Goal: Transaction & Acquisition: Purchase product/service

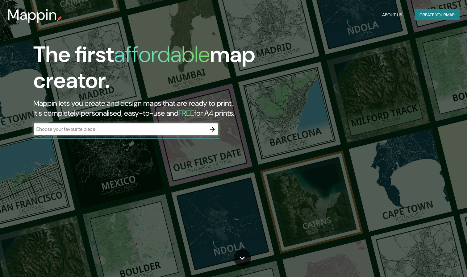
click at [163, 134] on div "​" at bounding box center [125, 129] width 185 height 12
type input "Monza"
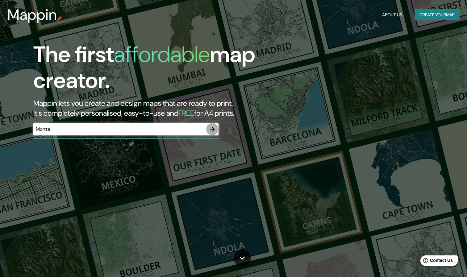
click at [212, 129] on icon "button" at bounding box center [212, 129] width 5 height 5
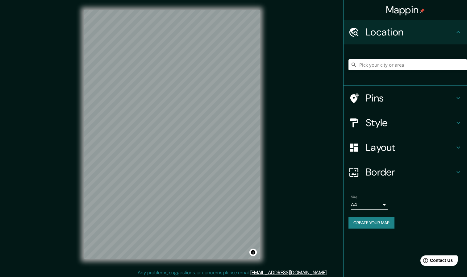
click at [393, 57] on div at bounding box center [408, 64] width 119 height 31
click at [390, 72] on div at bounding box center [408, 64] width 119 height 31
click at [388, 71] on div at bounding box center [408, 64] width 119 height 31
click at [384, 69] on input "Pick your city or area" at bounding box center [408, 64] width 119 height 11
type input "Monza, Monza y Brianza, Italia"
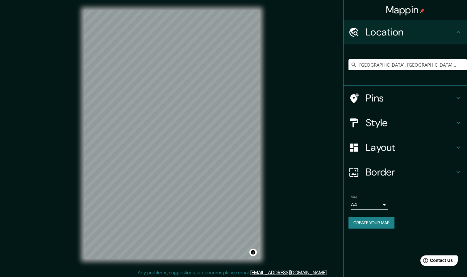
click at [384, 221] on button "Create your map" at bounding box center [372, 222] width 46 height 11
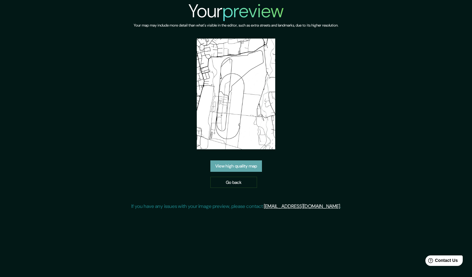
click at [240, 169] on link "View high quality map" at bounding box center [236, 166] width 52 height 11
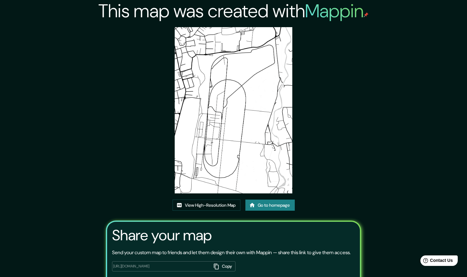
drag, startPoint x: 218, startPoint y: 131, endPoint x: 349, endPoint y: 118, distance: 131.6
click at [349, 118] on div "This map was created with Mappin View High-Resolution Map Go to homepage Share …" at bounding box center [234, 156] width 270 height 313
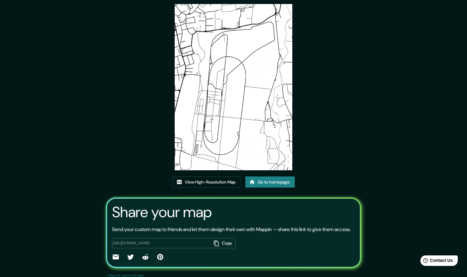
scroll to position [44, 0]
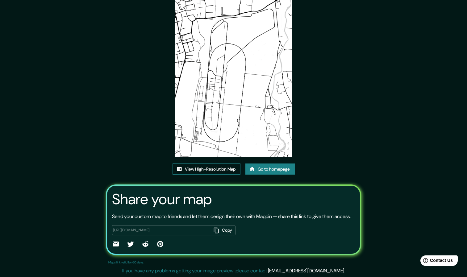
click at [207, 164] on link "View High-Resolution Map" at bounding box center [207, 169] width 68 height 11
click at [290, 164] on link "Go to homepage" at bounding box center [270, 169] width 49 height 11
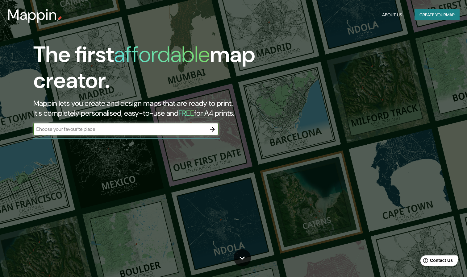
drag, startPoint x: 131, startPoint y: 133, endPoint x: 131, endPoint y: 129, distance: 3.7
click at [131, 129] on div "​" at bounding box center [125, 130] width 185 height 14
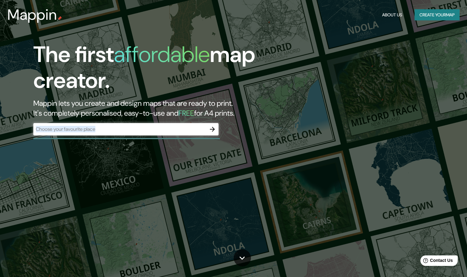
click at [131, 129] on input "text" at bounding box center [119, 129] width 173 height 7
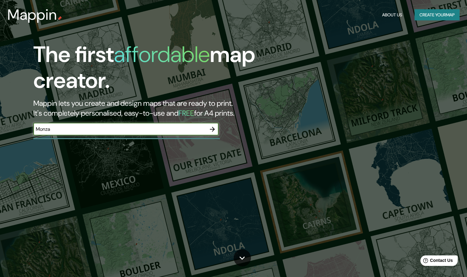
type input "Monza"
click at [210, 128] on icon "button" at bounding box center [212, 129] width 7 height 7
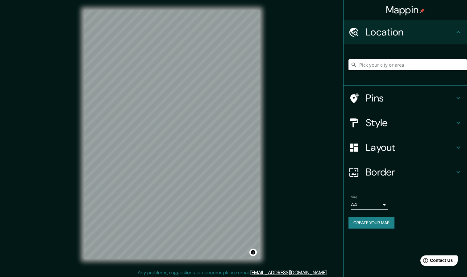
click at [394, 67] on input "Pick your city or area" at bounding box center [408, 64] width 119 height 11
type input "Monza, Monza y Brianza, Italia"
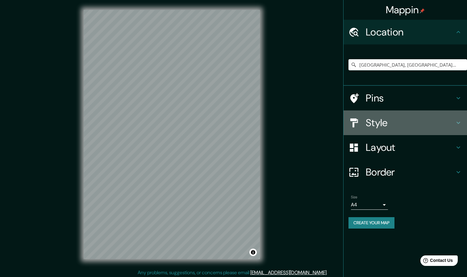
click at [459, 128] on div "Style" at bounding box center [406, 123] width 124 height 25
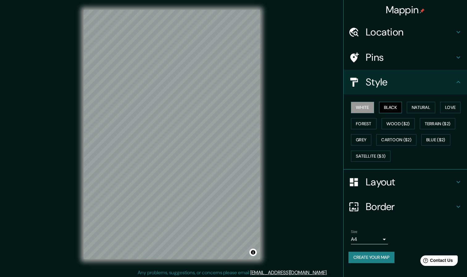
click at [401, 108] on button "Black" at bounding box center [390, 107] width 23 height 11
click at [364, 147] on div "White Black Natural Love Forest Wood ($2) Terrain ($2) Grey Cartoon ($2) Blue (…" at bounding box center [408, 131] width 119 height 65
click at [361, 146] on div "White Black Natural Love Forest Wood ($2) Terrain ($2) Grey Cartoon ($2) Blue (…" at bounding box center [408, 131] width 119 height 65
click at [359, 144] on button "Grey" at bounding box center [361, 139] width 20 height 11
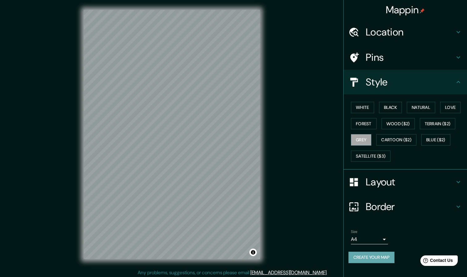
click at [390, 255] on button "Create your map" at bounding box center [372, 257] width 46 height 11
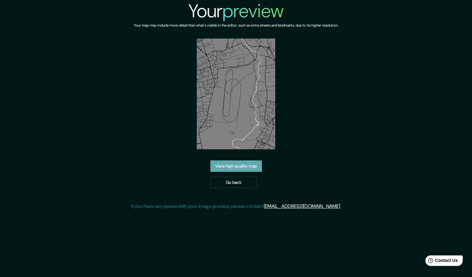
click at [246, 166] on link "View high quality map" at bounding box center [236, 166] width 52 height 11
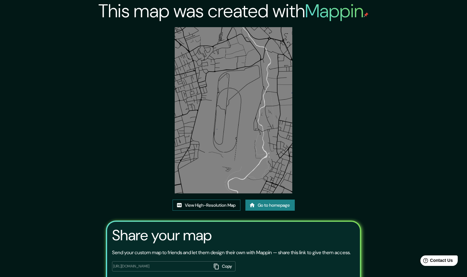
click at [218, 203] on link "View High-Resolution Map" at bounding box center [207, 205] width 68 height 11
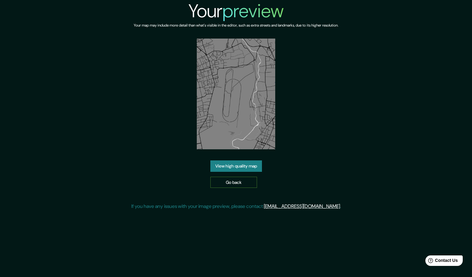
click at [236, 181] on link "Go back" at bounding box center [233, 182] width 47 height 11
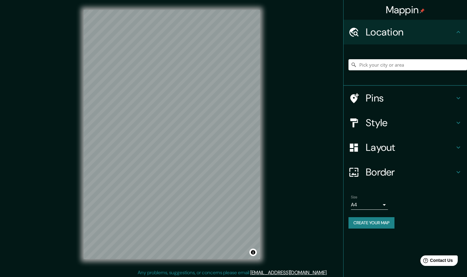
click at [356, 65] on icon at bounding box center [354, 65] width 6 height 6
click at [363, 66] on input "Pick your city or area" at bounding box center [408, 64] width 119 height 11
type input "Monza, Monza y Brianza, Italia"
click at [463, 122] on div "Style" at bounding box center [406, 123] width 124 height 25
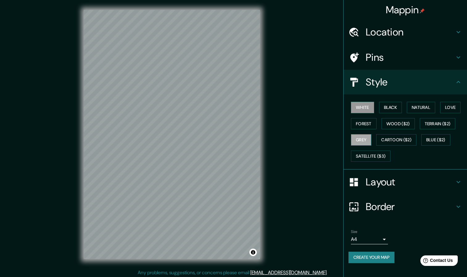
click at [368, 137] on button "Grey" at bounding box center [361, 139] width 20 height 11
click at [388, 108] on button "Black" at bounding box center [390, 107] width 23 height 11
click at [371, 106] on button "White" at bounding box center [362, 107] width 23 height 11
click at [369, 120] on button "Forest" at bounding box center [364, 123] width 26 height 11
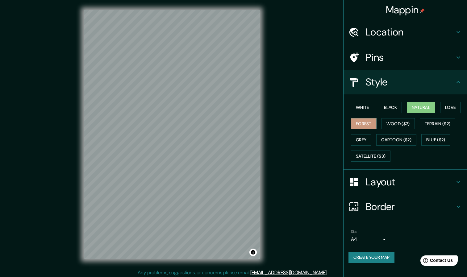
click at [421, 103] on button "Natural" at bounding box center [421, 107] width 28 height 11
click at [352, 139] on button "Grey" at bounding box center [361, 139] width 20 height 11
click at [390, 260] on button "Create your map" at bounding box center [372, 257] width 46 height 11
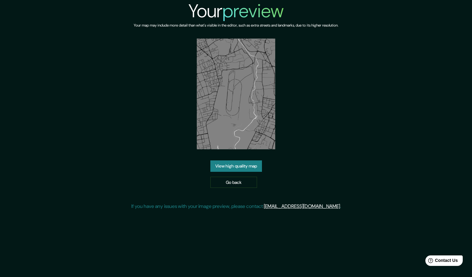
click at [244, 163] on link "View high quality map" at bounding box center [236, 166] width 52 height 11
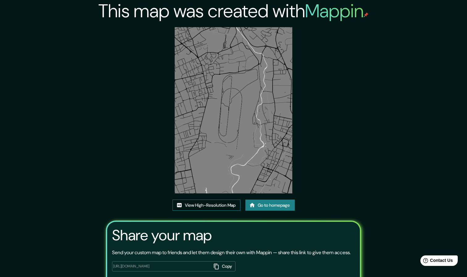
click at [229, 206] on link "View High-Resolution Map" at bounding box center [207, 205] width 68 height 11
